Goal: Transaction & Acquisition: Purchase product/service

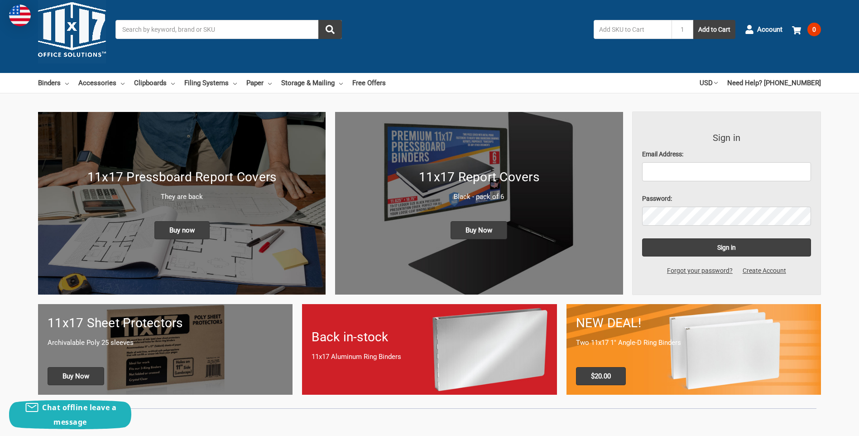
scroll to position [136, 0]
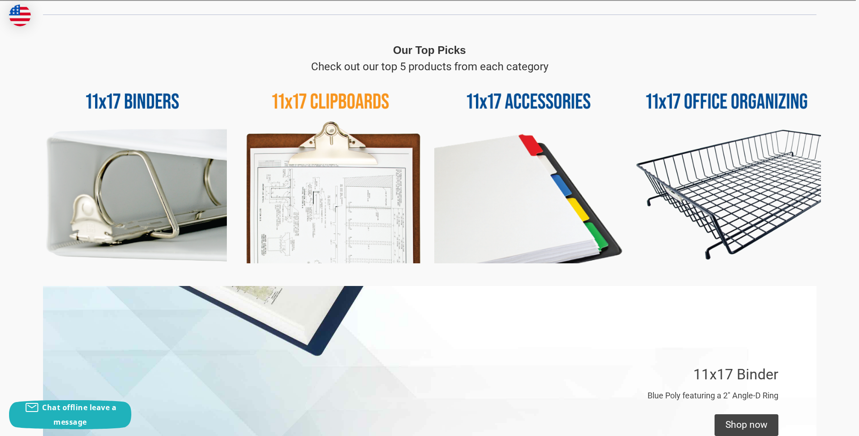
click at [337, 209] on img at bounding box center [330, 169] width 189 height 189
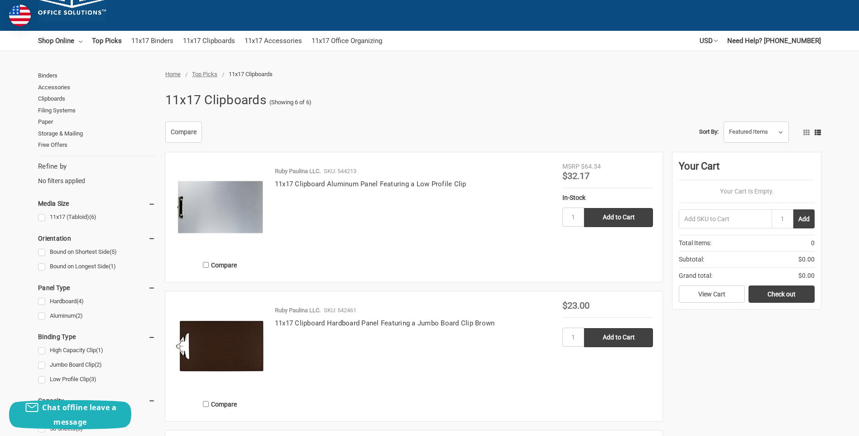
scroll to position [136, 0]
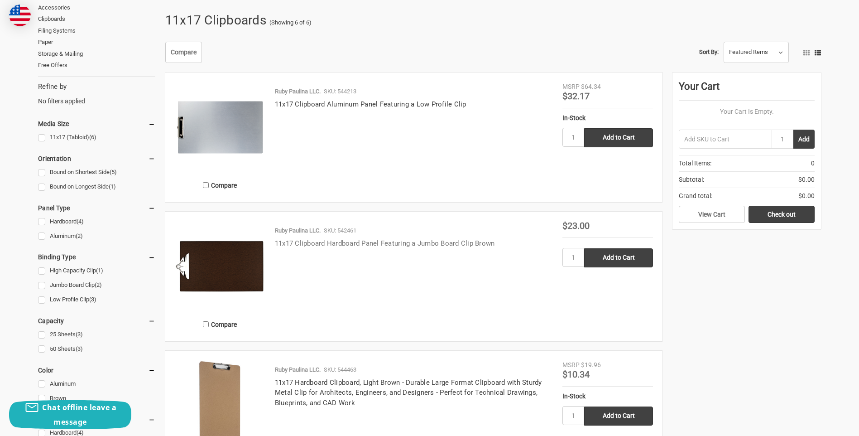
click at [419, 243] on link "11x17 Clipboard Hardboard Panel Featuring a Jumbo Board Clip Brown" at bounding box center [385, 243] width 220 height 8
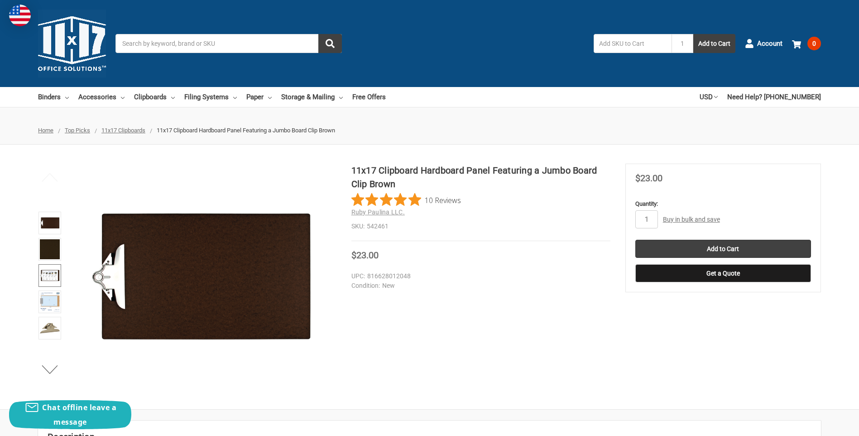
click at [41, 275] on img at bounding box center [50, 275] width 20 height 20
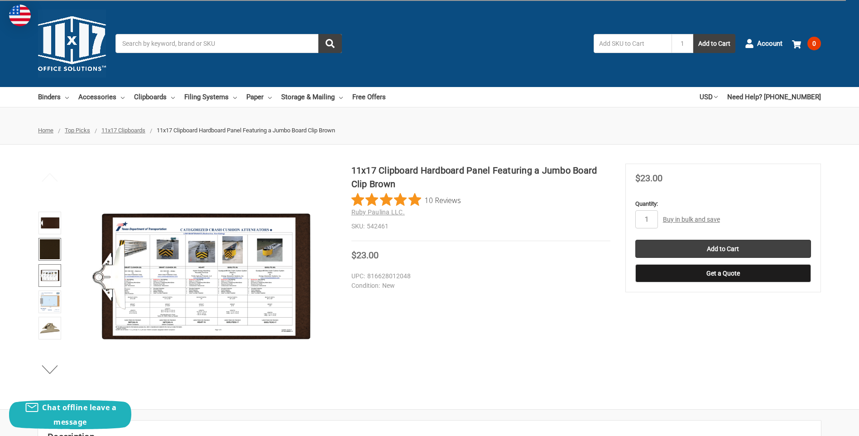
click at [45, 246] on img at bounding box center [50, 249] width 20 height 20
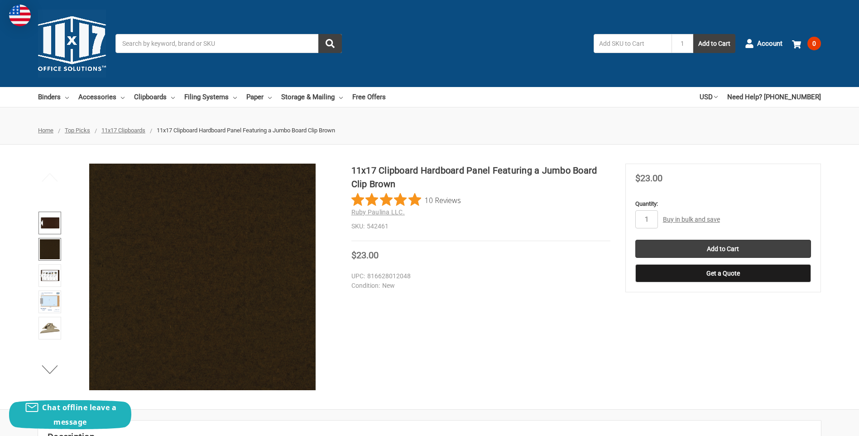
click at [49, 222] on img at bounding box center [50, 223] width 20 height 20
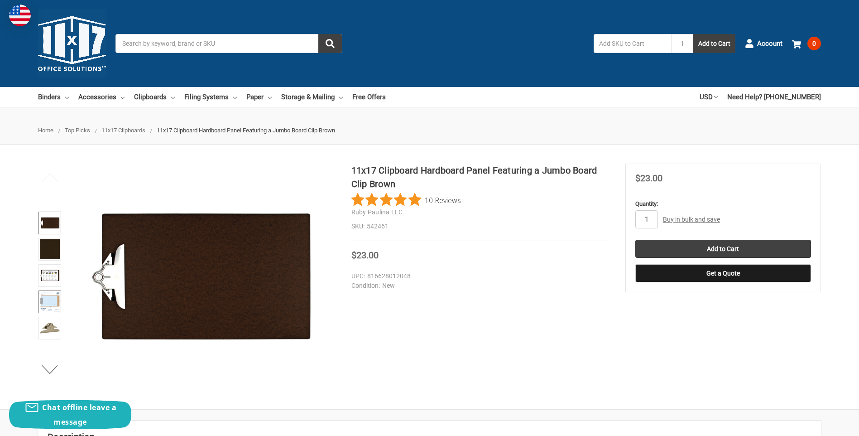
click at [58, 299] on img at bounding box center [50, 302] width 20 height 20
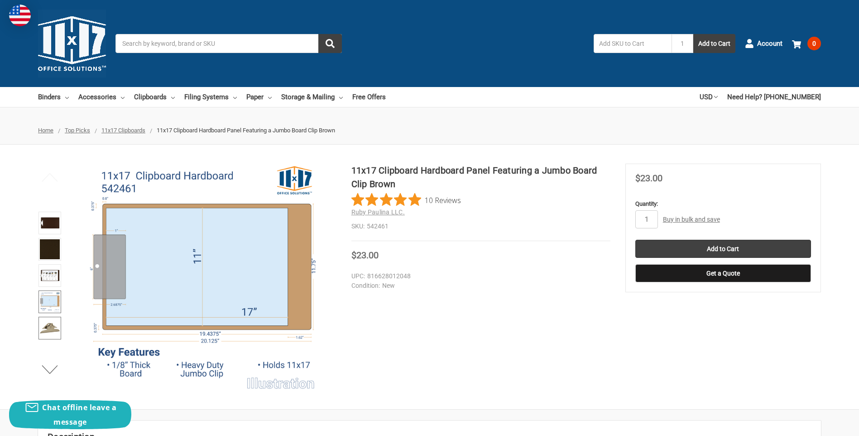
click at [58, 328] on img at bounding box center [50, 328] width 20 height 20
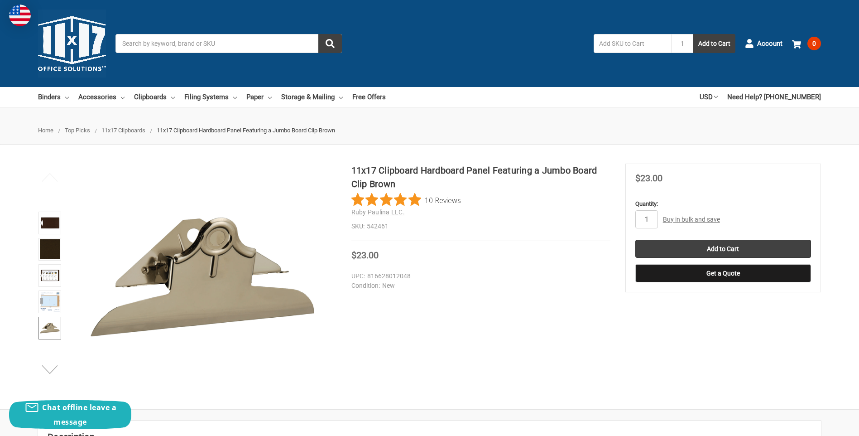
click at [55, 368] on button "Next" at bounding box center [50, 369] width 28 height 18
click at [56, 332] on img at bounding box center [50, 328] width 20 height 20
